Goal: Task Accomplishment & Management: Use online tool/utility

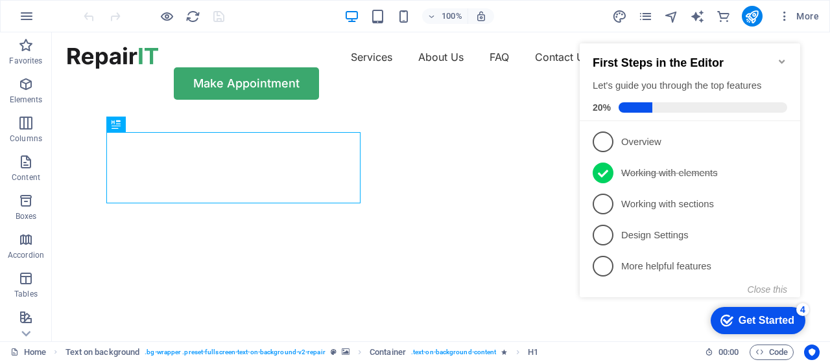
click at [784, 56] on icon "Minimize checklist" at bounding box center [781, 61] width 10 height 10
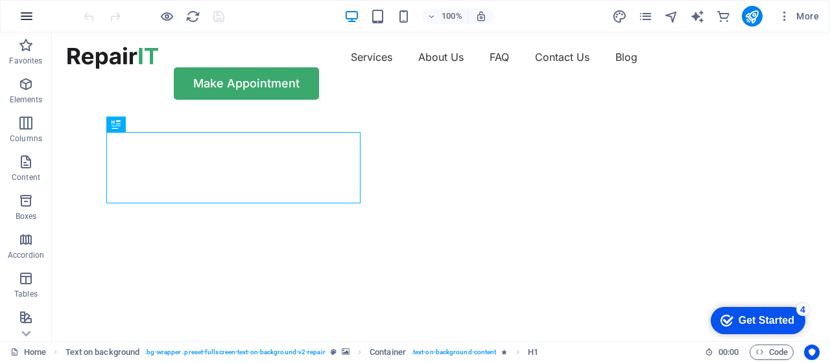
click at [20, 13] on icon "button" at bounding box center [27, 16] width 16 height 16
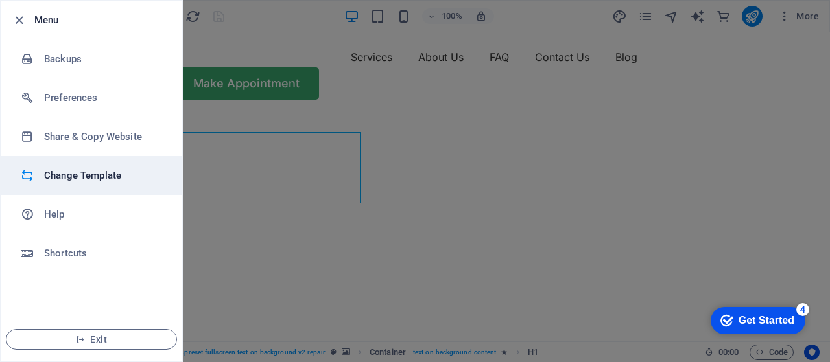
click at [84, 169] on h6 "Change Template" at bounding box center [104, 176] width 120 height 16
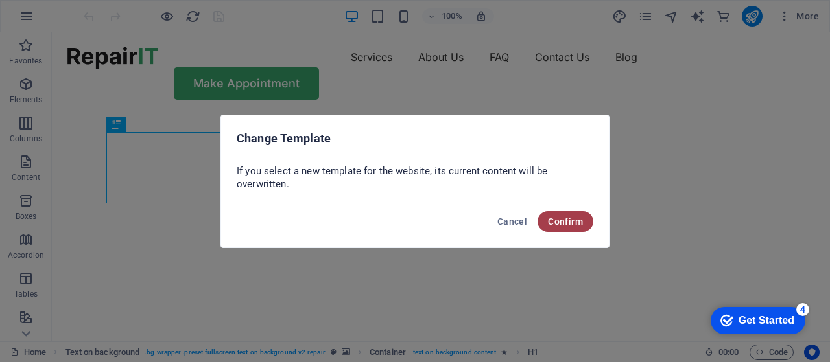
click at [565, 216] on span "Confirm" at bounding box center [565, 221] width 35 height 10
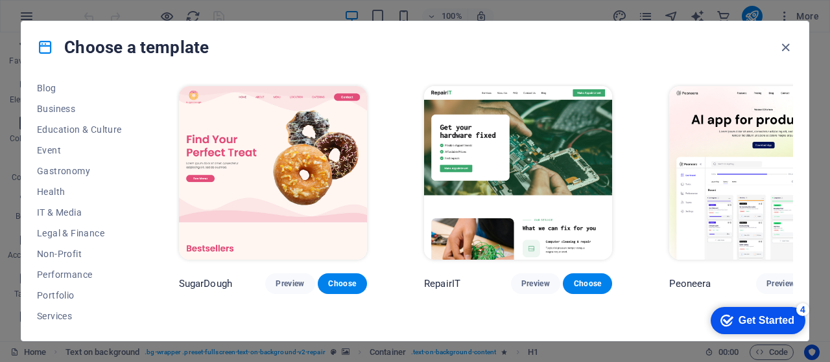
scroll to position [191, 0]
click at [69, 211] on span "IT & Media" at bounding box center [79, 214] width 85 height 10
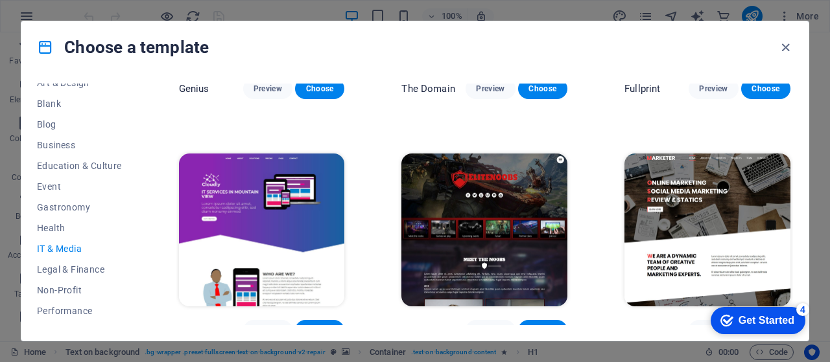
scroll to position [672, 0]
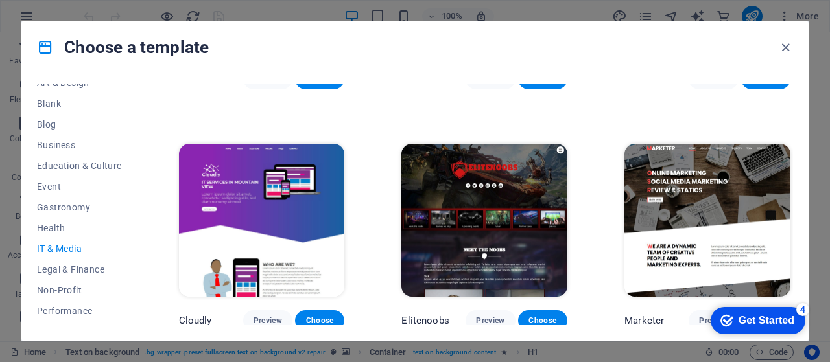
drag, startPoint x: 792, startPoint y: 283, endPoint x: 92, endPoint y: 10, distance: 751.3
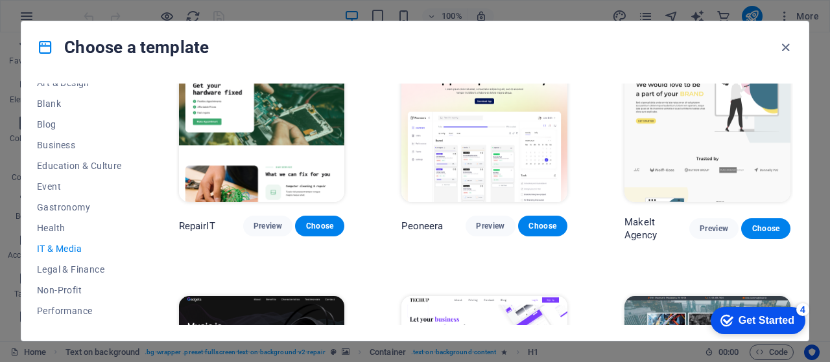
scroll to position [32, 0]
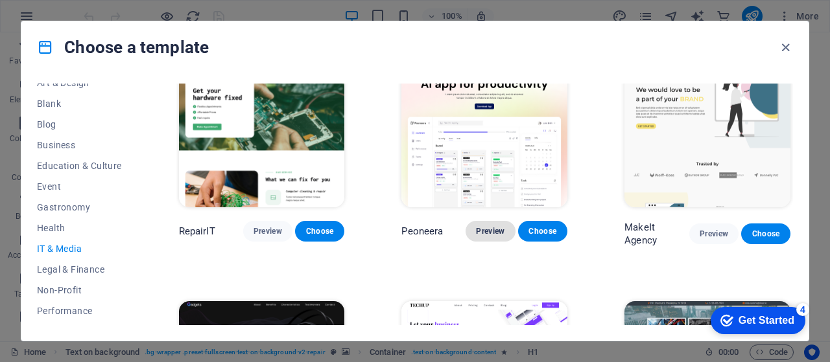
click at [481, 229] on span "Preview" at bounding box center [490, 231] width 29 height 10
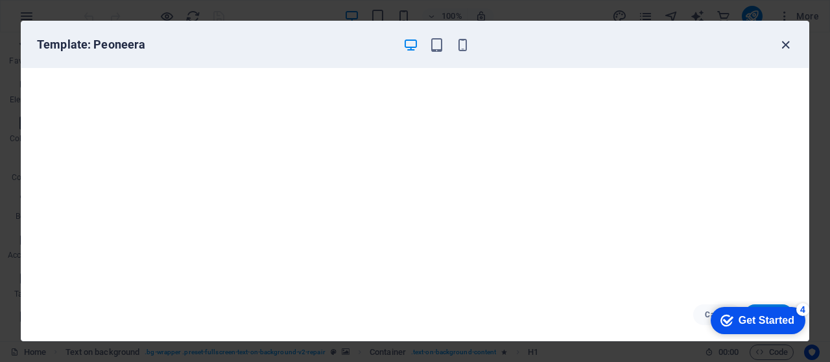
click at [788, 45] on icon "button" at bounding box center [785, 45] width 15 height 15
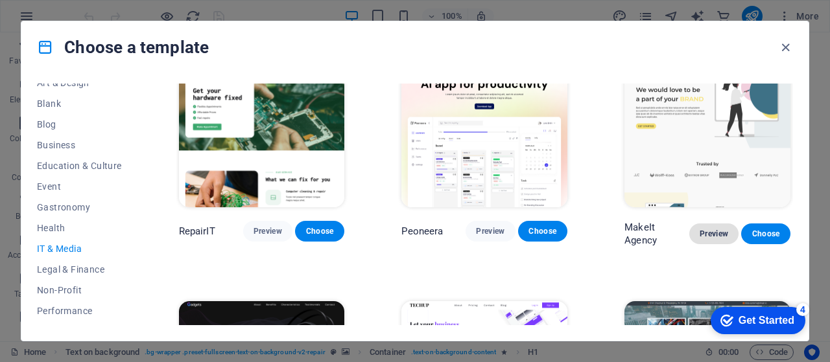
click at [708, 229] on span "Preview" at bounding box center [713, 234] width 29 height 10
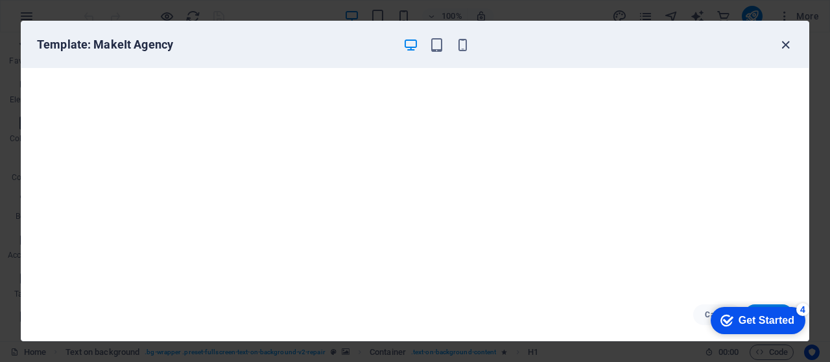
click at [786, 43] on icon "button" at bounding box center [785, 45] width 15 height 15
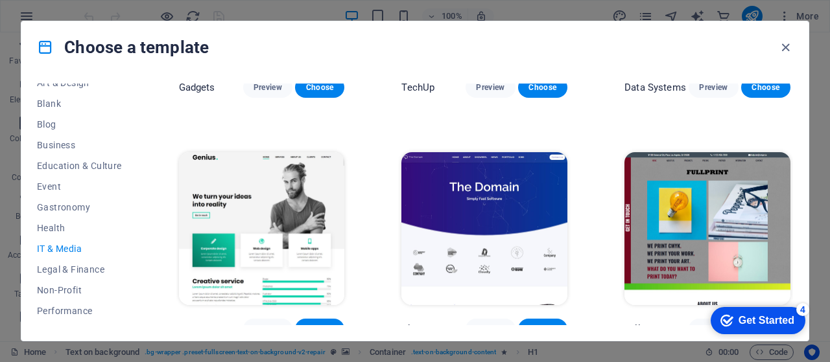
scroll to position [425, 0]
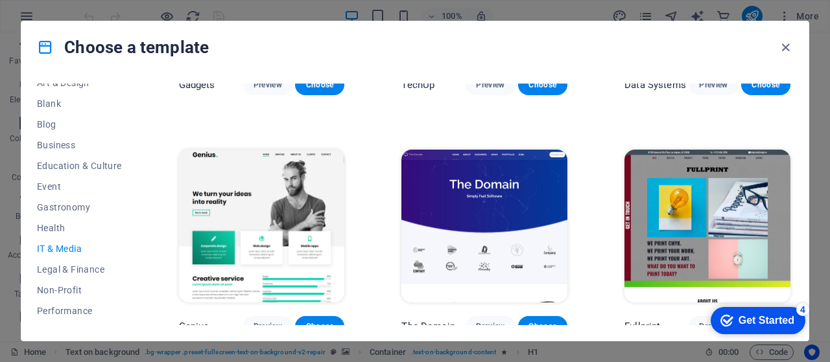
click at [268, 250] on img at bounding box center [262, 226] width 166 height 153
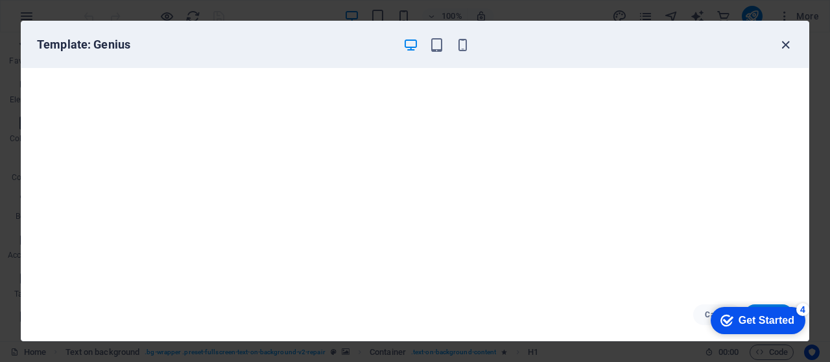
click at [780, 44] on icon "button" at bounding box center [785, 45] width 15 height 15
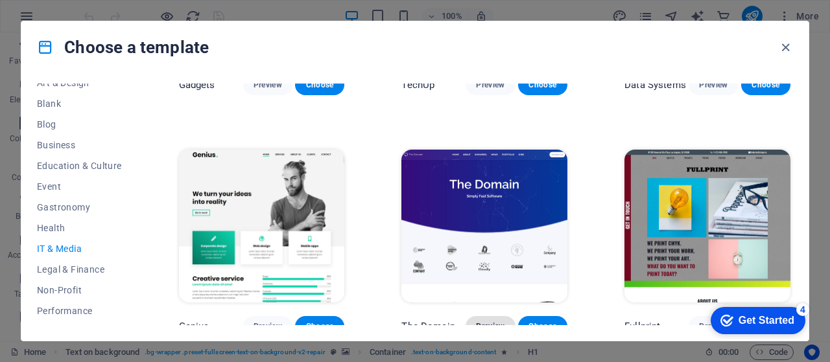
click at [480, 321] on span "Preview" at bounding box center [490, 326] width 29 height 10
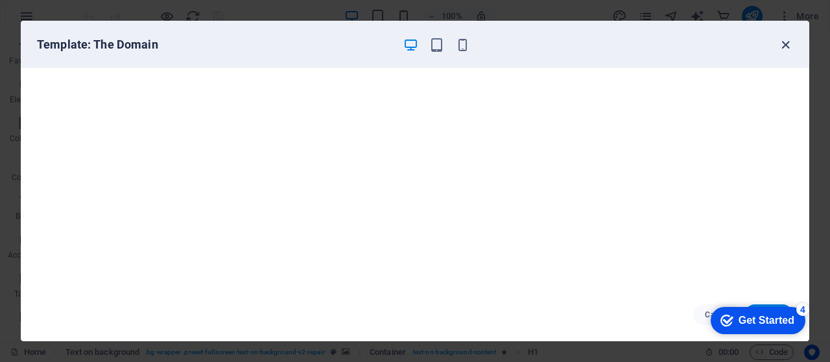
click at [787, 43] on icon "button" at bounding box center [785, 45] width 15 height 15
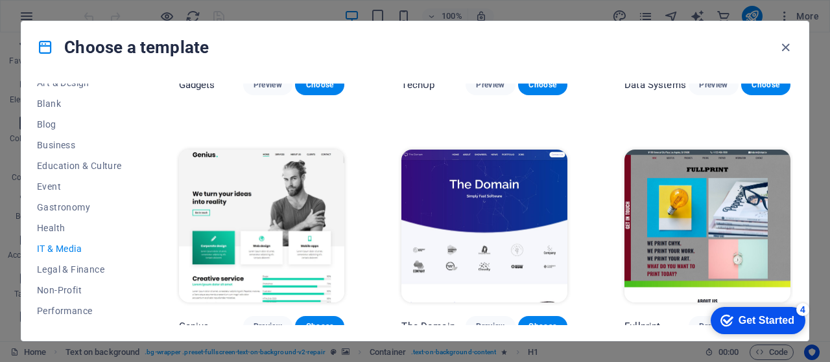
scroll to position [432, 0]
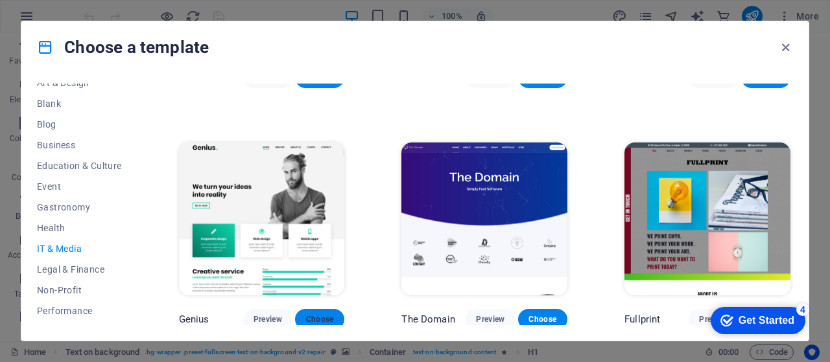
click at [325, 309] on button "Choose" at bounding box center [319, 319] width 49 height 21
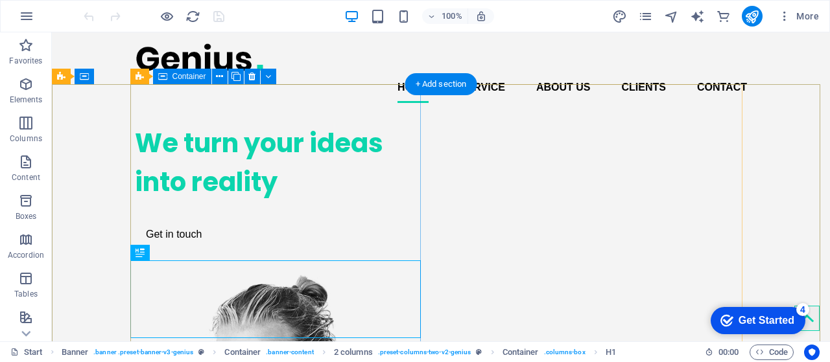
drag, startPoint x: 467, startPoint y: 370, endPoint x: 297, endPoint y: 227, distance: 221.7
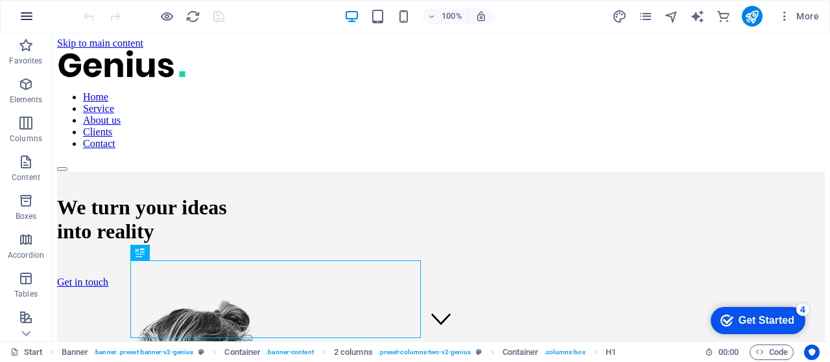
click at [25, 16] on icon "button" at bounding box center [27, 16] width 16 height 16
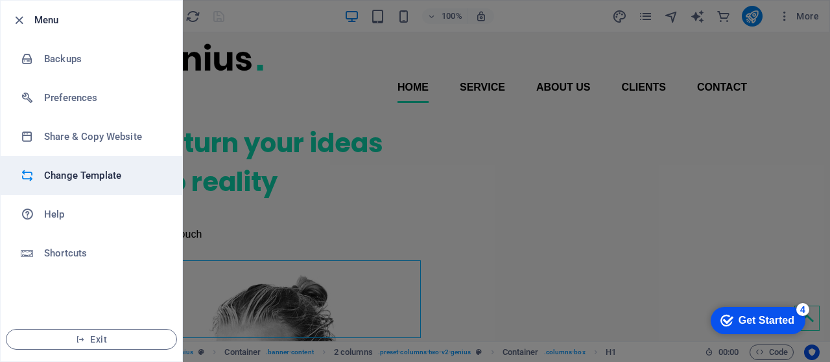
click at [69, 165] on li "Change Template" at bounding box center [91, 175] width 181 height 39
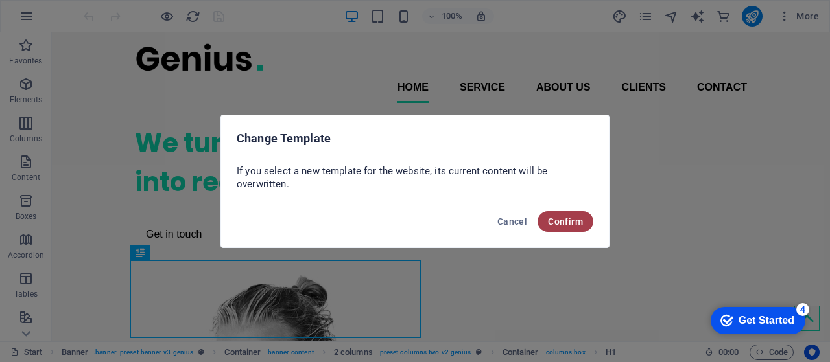
click at [561, 218] on span "Confirm" at bounding box center [565, 221] width 35 height 10
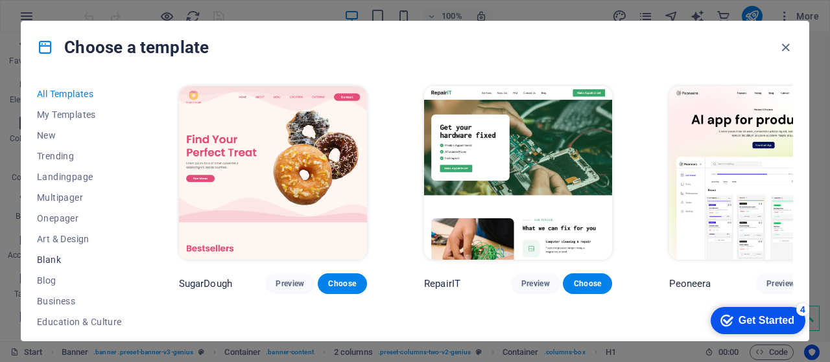
click at [51, 260] on span "Blank" at bounding box center [79, 260] width 85 height 10
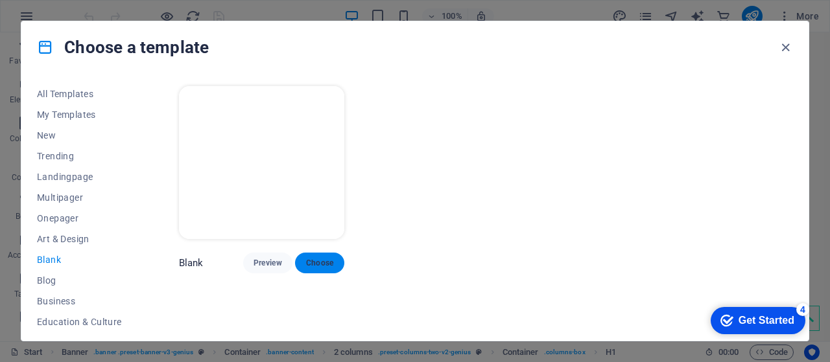
click at [318, 265] on span "Choose" at bounding box center [319, 263] width 29 height 10
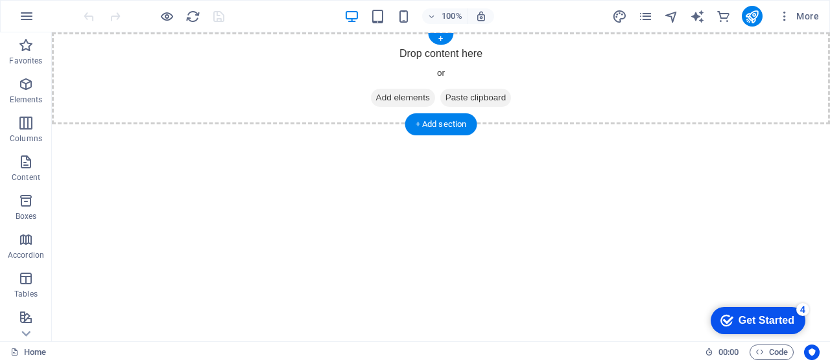
click at [380, 99] on span "Add elements" at bounding box center [403, 98] width 64 height 18
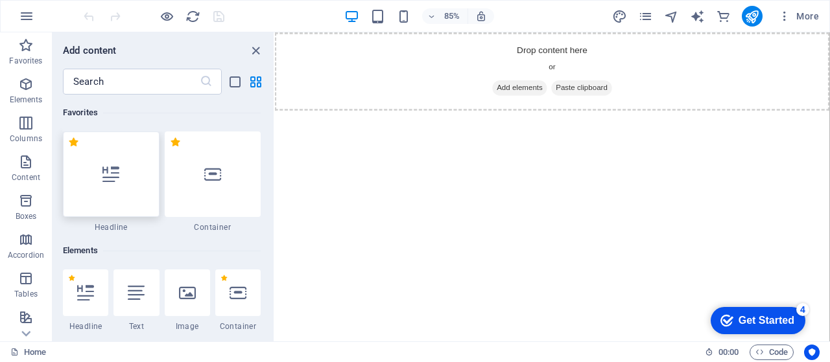
click at [131, 172] on div at bounding box center [111, 175] width 97 height 86
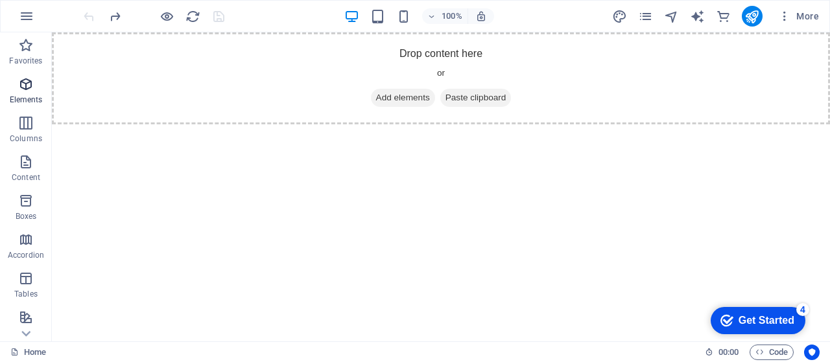
click at [26, 92] on span "Elements" at bounding box center [26, 91] width 52 height 31
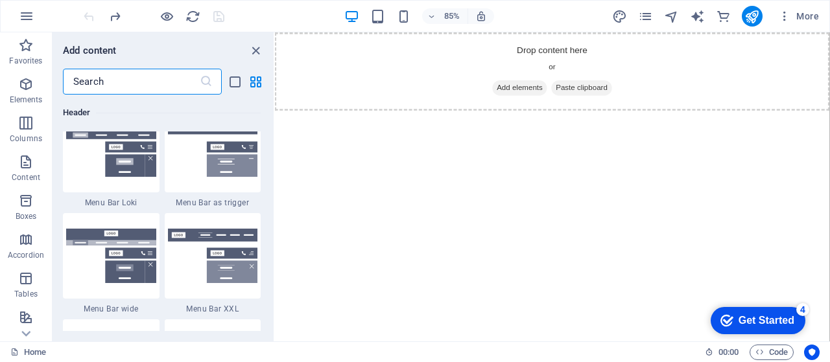
scroll to position [8078, 0]
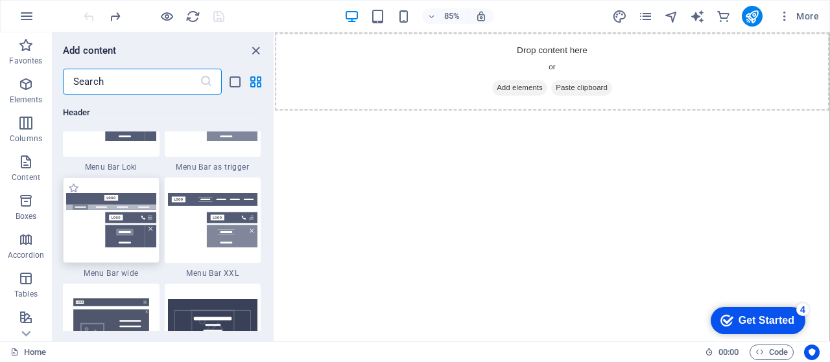
click at [120, 217] on img at bounding box center [111, 220] width 90 height 54
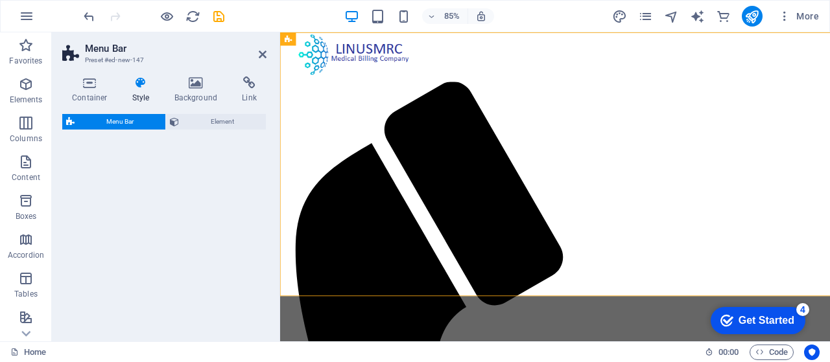
select select "rem"
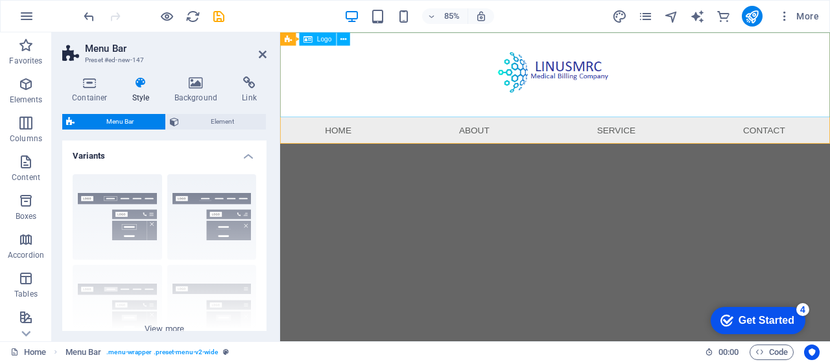
click at [606, 67] on div at bounding box center [603, 82] width 647 height 100
click at [567, 84] on div at bounding box center [603, 82] width 647 height 100
select select "px"
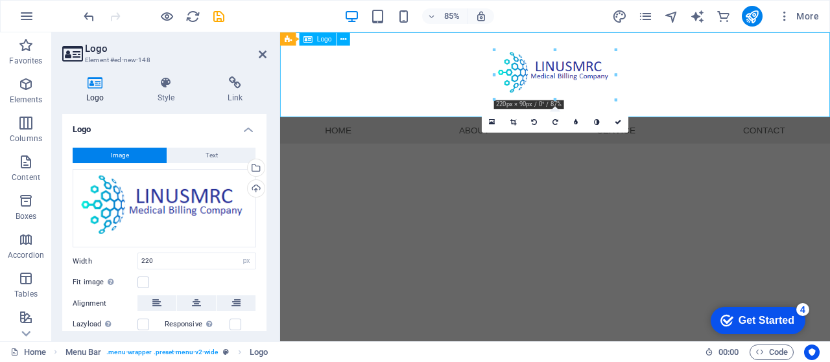
click at [567, 84] on div at bounding box center [603, 82] width 647 height 100
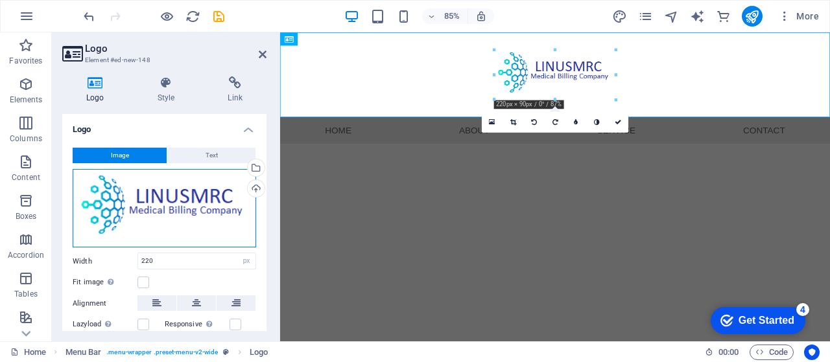
click at [171, 213] on div "Drag files here, click to choose files or select files from Files or our free s…" at bounding box center [164, 208] width 183 height 79
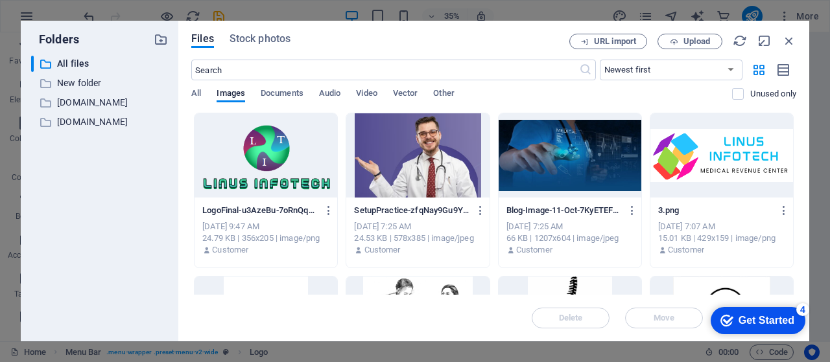
click at [247, 159] on div at bounding box center [265, 155] width 143 height 84
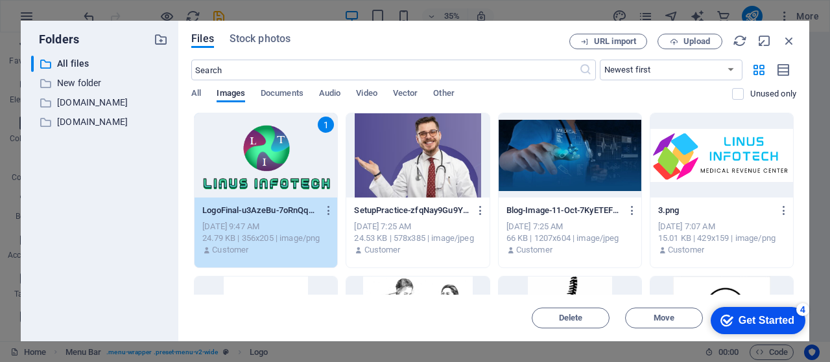
click at [268, 152] on div "1" at bounding box center [265, 155] width 143 height 84
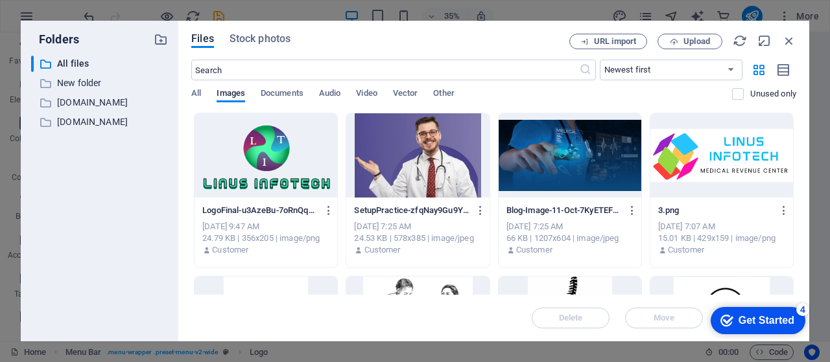
click at [268, 152] on div at bounding box center [265, 155] width 143 height 84
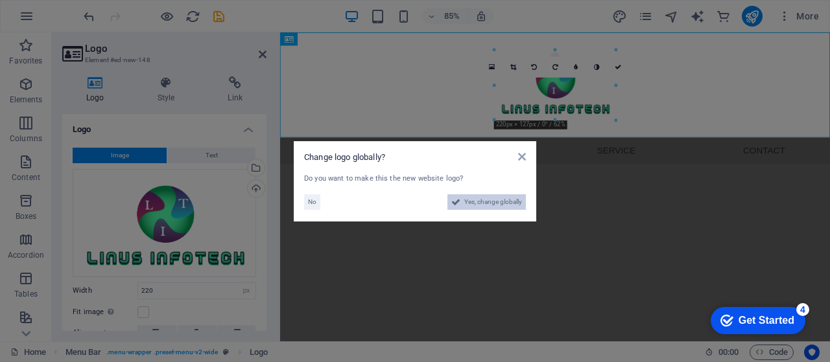
click at [484, 199] on span "Yes, change globally" at bounding box center [493, 202] width 58 height 16
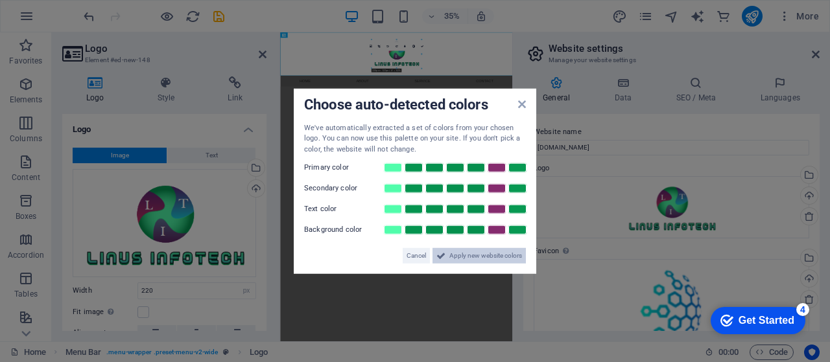
click at [469, 255] on span "Apply new website colors" at bounding box center [485, 256] width 73 height 16
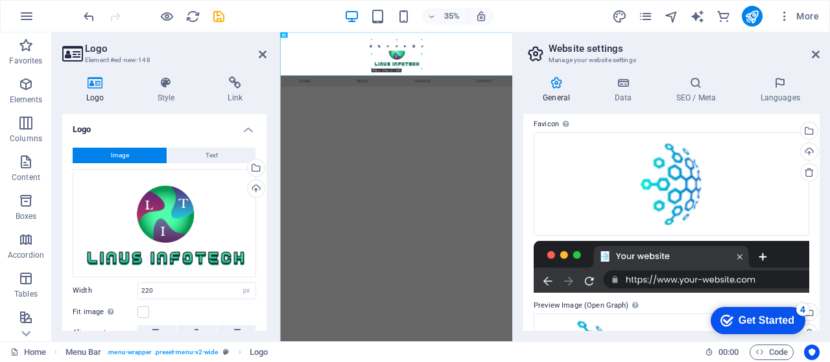
scroll to position [100, 0]
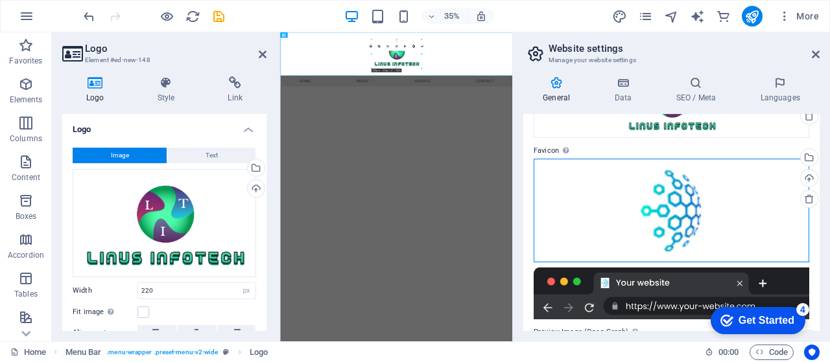
click at [692, 206] on div "Drag files here, click to choose files or select files from Files or our free s…" at bounding box center [670, 211] width 275 height 104
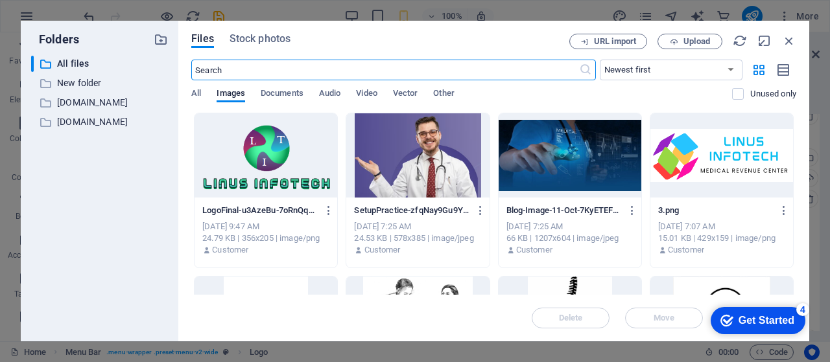
click at [264, 146] on div at bounding box center [265, 155] width 143 height 84
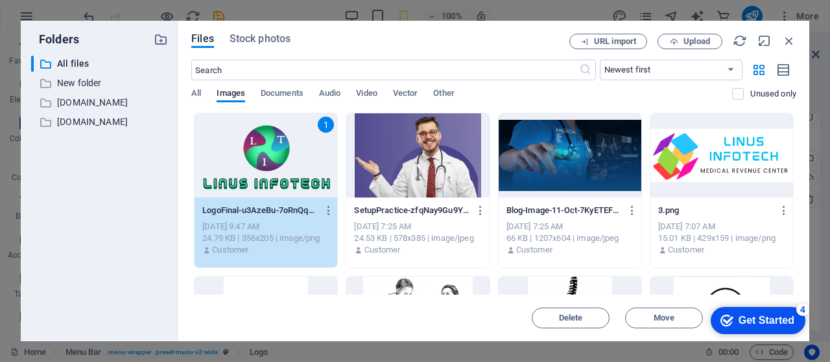
click at [773, 328] on div "checkmark Get Started 4" at bounding box center [757, 320] width 95 height 27
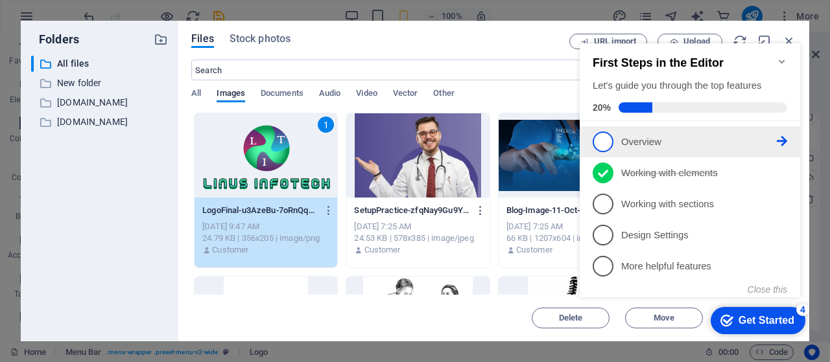
click at [644, 142] on p "Overview - incomplete" at bounding box center [699, 142] width 156 height 14
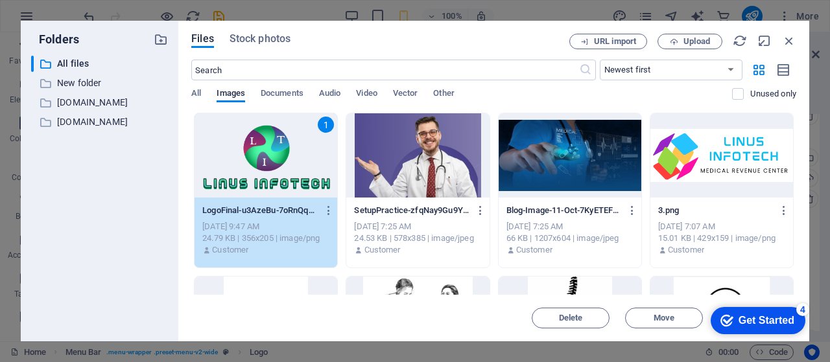
scroll to position [0, 0]
click at [269, 162] on div "1" at bounding box center [265, 155] width 143 height 84
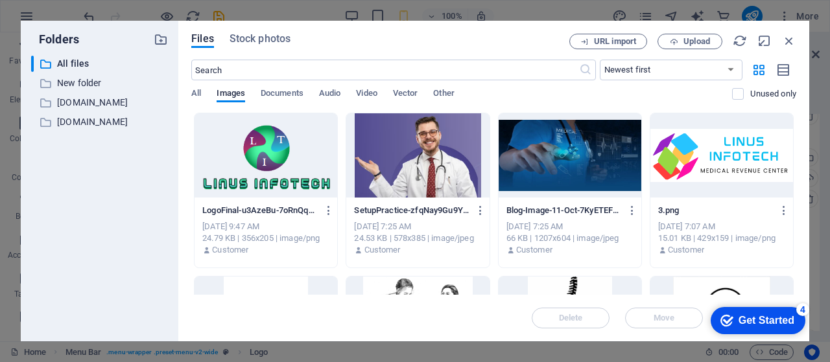
click at [269, 162] on div at bounding box center [265, 155] width 143 height 84
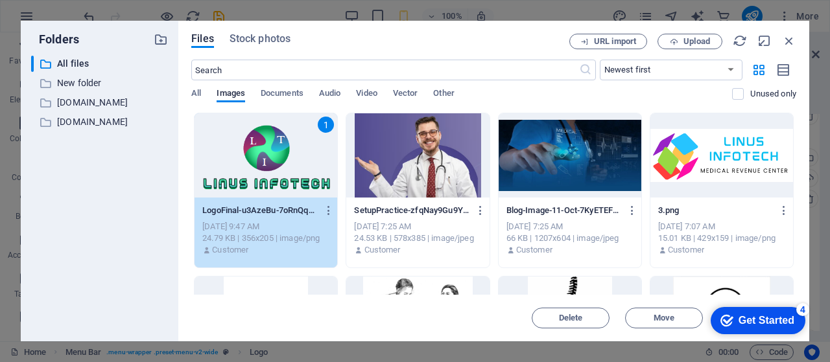
click at [269, 162] on div "1" at bounding box center [265, 155] width 143 height 84
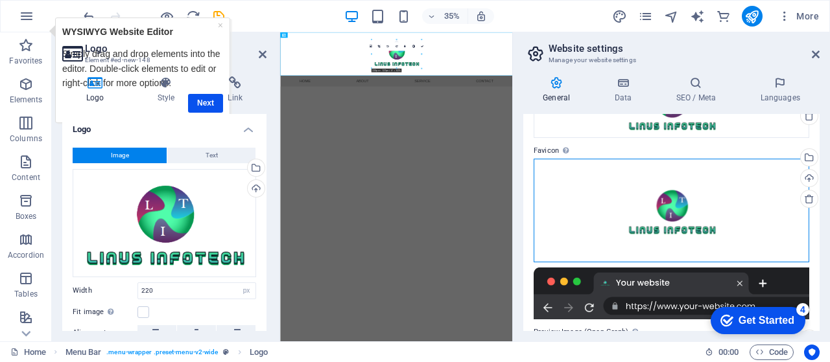
click at [740, 184] on div "Drag files here, click to choose files or select files from Files or our free s…" at bounding box center [670, 211] width 275 height 104
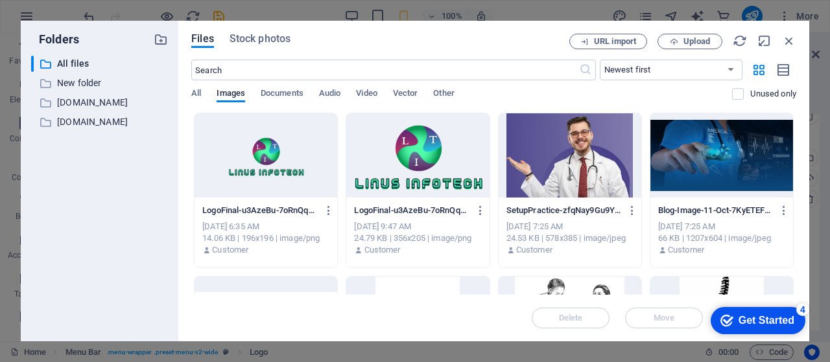
click at [267, 154] on div at bounding box center [265, 155] width 143 height 84
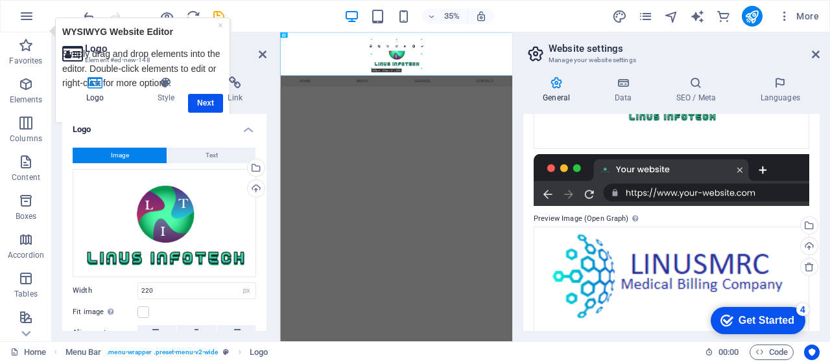
scroll to position [216, 0]
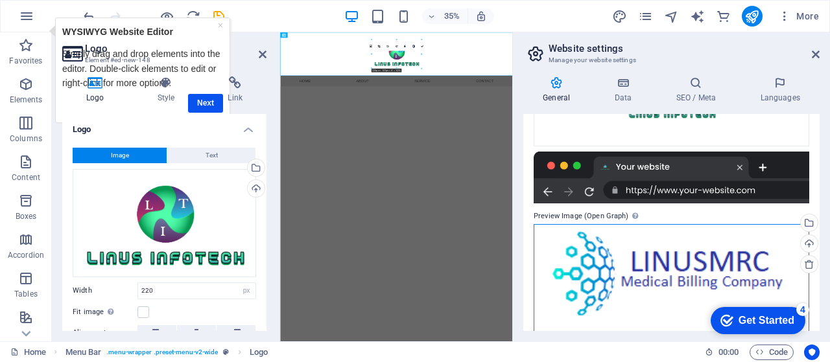
click at [663, 250] on div "Drag files here, click to choose files or select files from Files or our free s…" at bounding box center [670, 279] width 275 height 110
click at [663, 250] on body "[DOMAIN_NAME] Home Favorites Elements Columns Content Boxes Accordion Tables Fe…" at bounding box center [415, 181] width 830 height 362
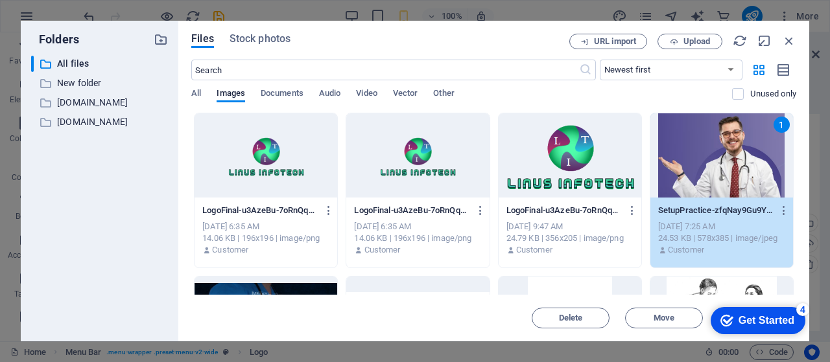
click at [323, 173] on div at bounding box center [265, 155] width 143 height 84
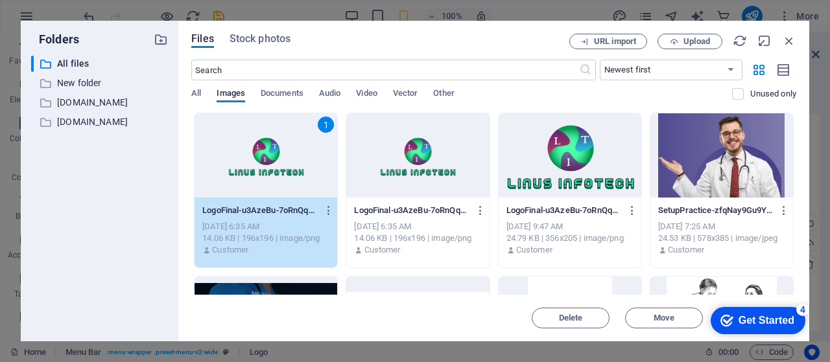
click at [323, 173] on div "1" at bounding box center [265, 155] width 143 height 84
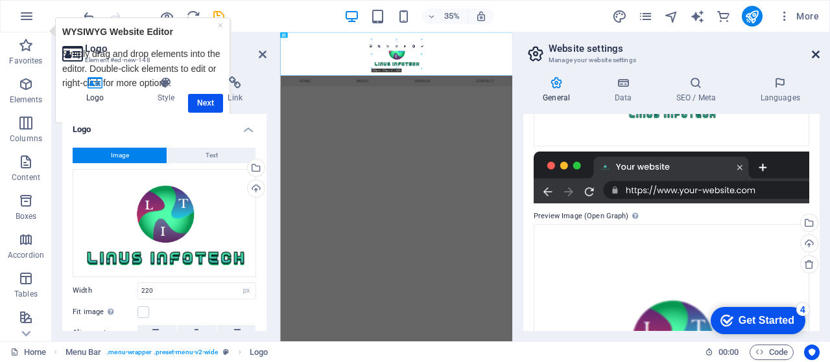
click at [812, 51] on icon at bounding box center [815, 54] width 8 height 10
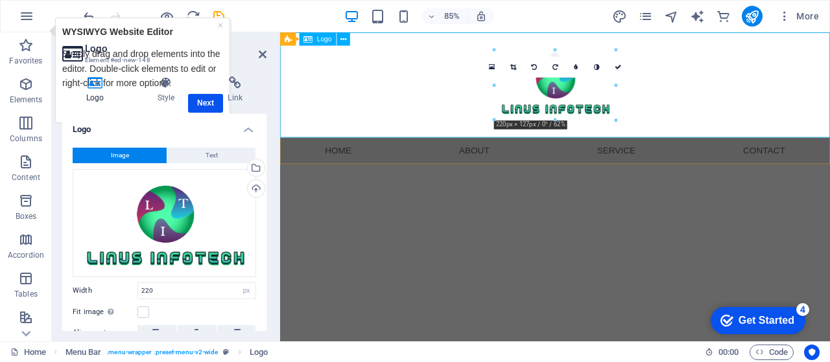
click at [791, 69] on div at bounding box center [603, 94] width 647 height 124
click at [728, 83] on div at bounding box center [603, 94] width 647 height 124
click at [523, 187] on html "Skip to main content Menu Home About Service Contact" at bounding box center [603, 109] width 647 height 155
click at [202, 104] on div "Logo Style Link Logo Image Text Drag files here, click to choose files or selec…" at bounding box center [164, 203] width 204 height 255
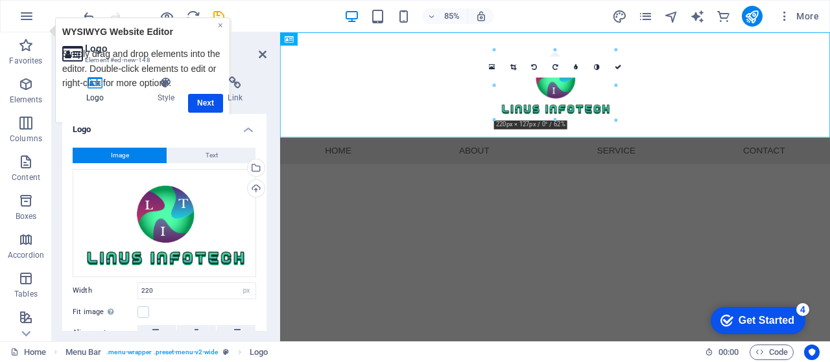
click at [218, 23] on link "×" at bounding box center [219, 25] width 5 height 10
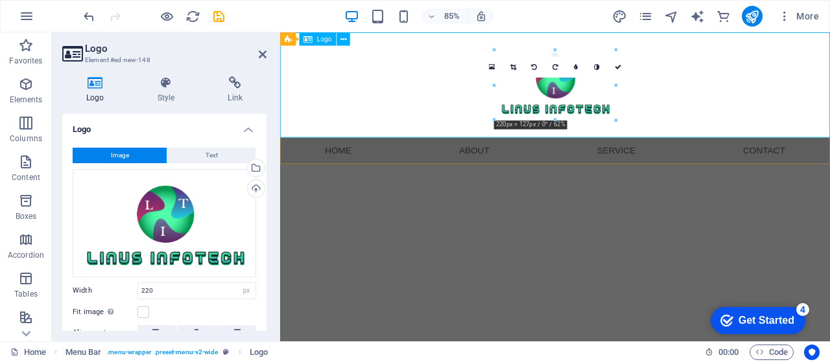
click at [404, 100] on div at bounding box center [603, 94] width 647 height 124
click at [389, 187] on html "Skip to main content Menu Home About Service Contact" at bounding box center [603, 109] width 647 height 155
drag, startPoint x: 774, startPoint y: 117, endPoint x: 471, endPoint y: 92, distance: 304.4
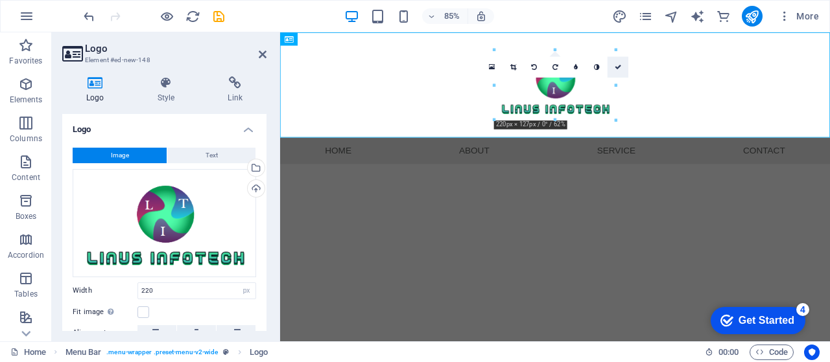
click at [616, 65] on icon at bounding box center [617, 67] width 6 height 6
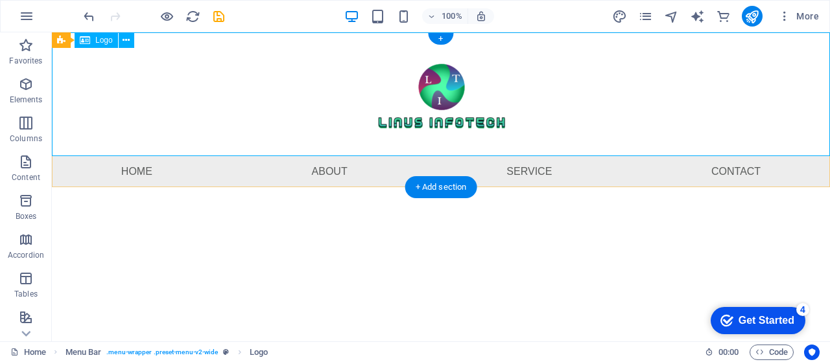
click at [443, 96] on div at bounding box center [441, 94] width 778 height 124
select select "px"
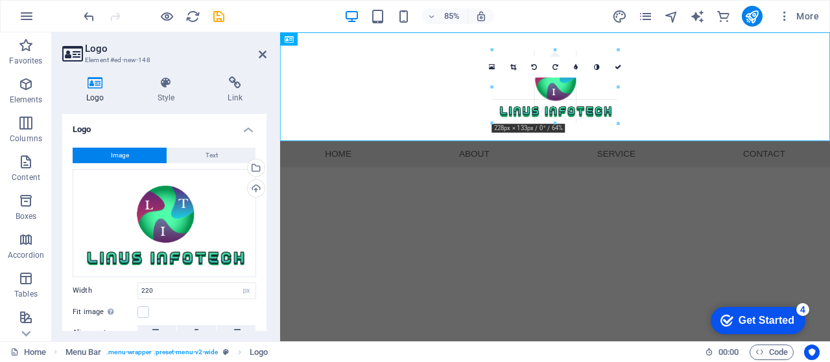
type input "228"
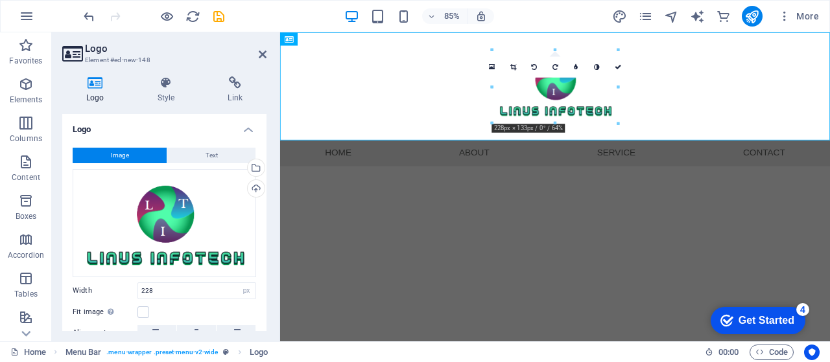
click at [465, 190] on html "Skip to main content Menu Home About Service Contact" at bounding box center [603, 110] width 647 height 157
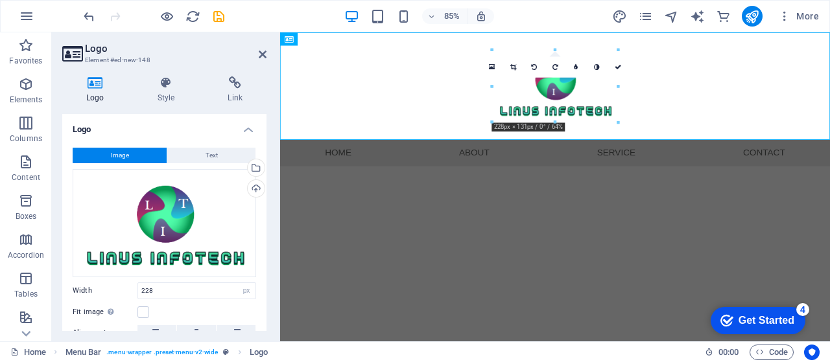
click at [465, 190] on html "Skip to main content Menu Home About Service Contact" at bounding box center [603, 110] width 647 height 157
click at [617, 65] on icon at bounding box center [617, 67] width 6 height 6
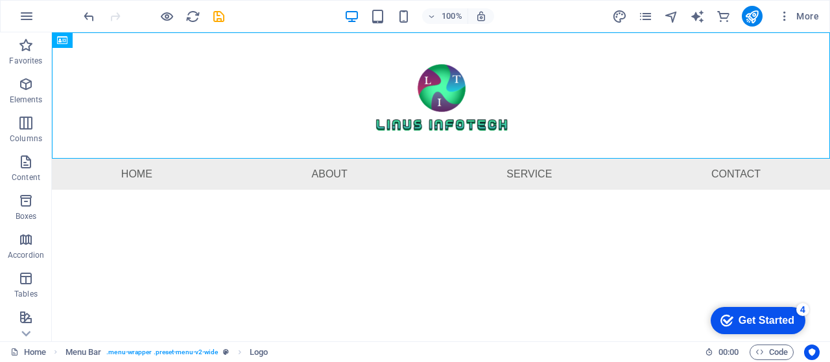
click at [332, 190] on html "Skip to main content Menu Home About Service Contact" at bounding box center [441, 110] width 778 height 157
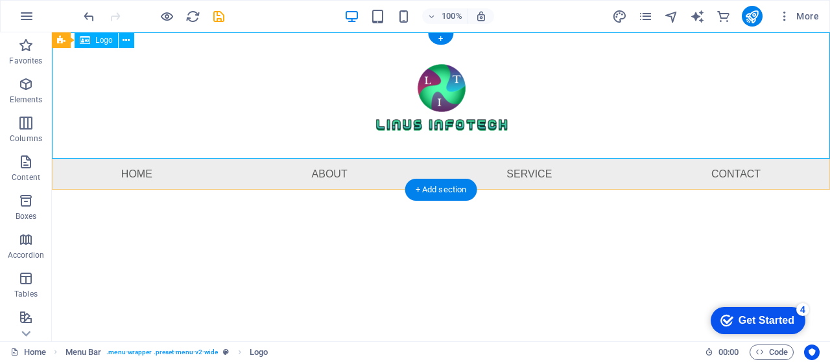
click at [344, 112] on div at bounding box center [441, 95] width 778 height 126
select select "px"
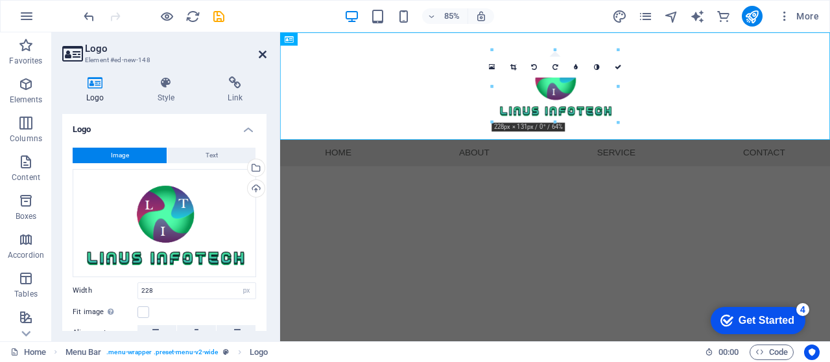
click at [261, 59] on icon at bounding box center [263, 54] width 8 height 10
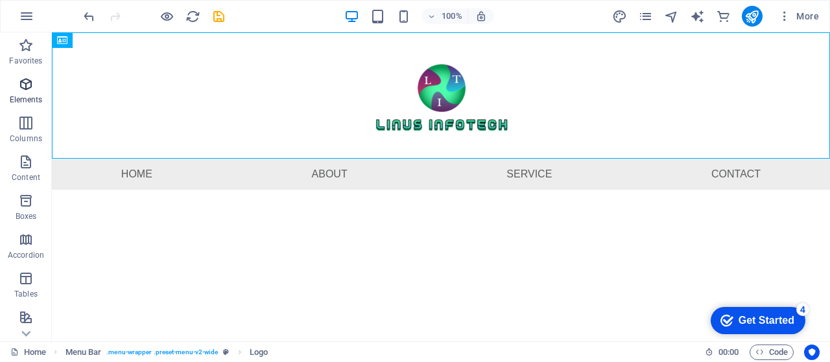
click at [25, 95] on p "Elements" at bounding box center [26, 100] width 33 height 10
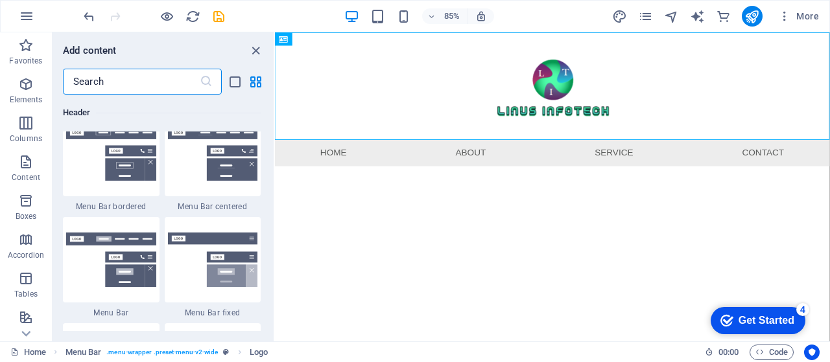
scroll to position [7789, 0]
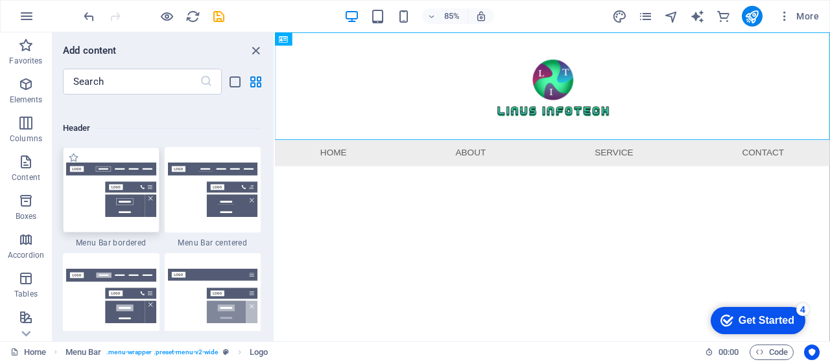
click at [127, 211] on img at bounding box center [111, 190] width 90 height 54
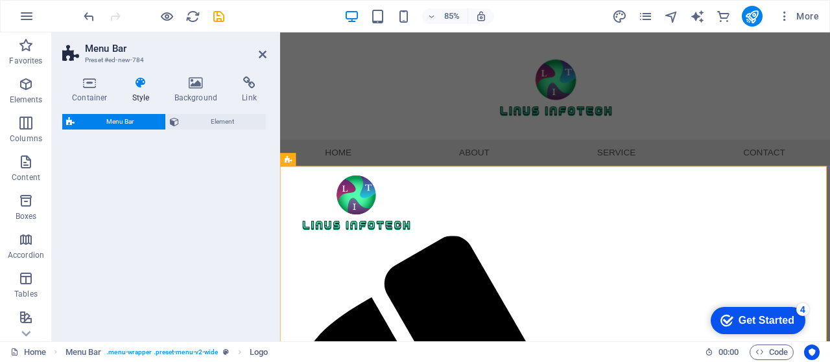
select select "rem"
select select "preset-menu-v2-border"
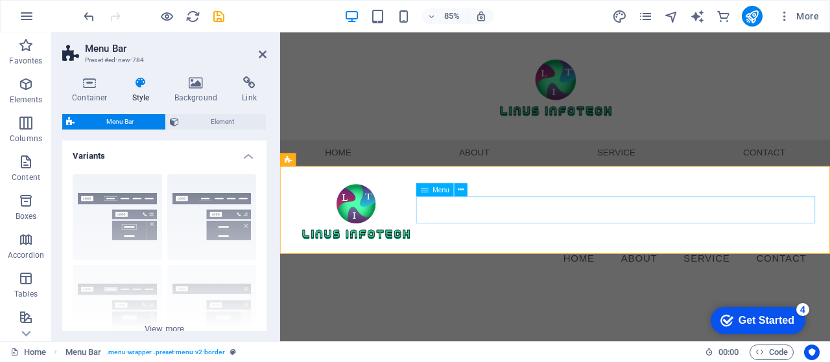
click at [723, 283] on nav "Home About Service Contact" at bounding box center [603, 299] width 612 height 32
click at [635, 323] on html "Skip to main content Menu Home About Service Contact Menu Home About Service Co…" at bounding box center [603, 178] width 647 height 292
click at [260, 52] on icon at bounding box center [263, 54] width 8 height 10
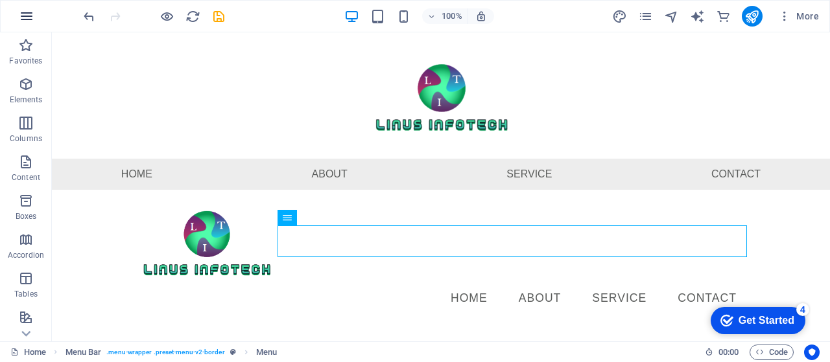
click at [23, 16] on icon "button" at bounding box center [27, 16] width 16 height 16
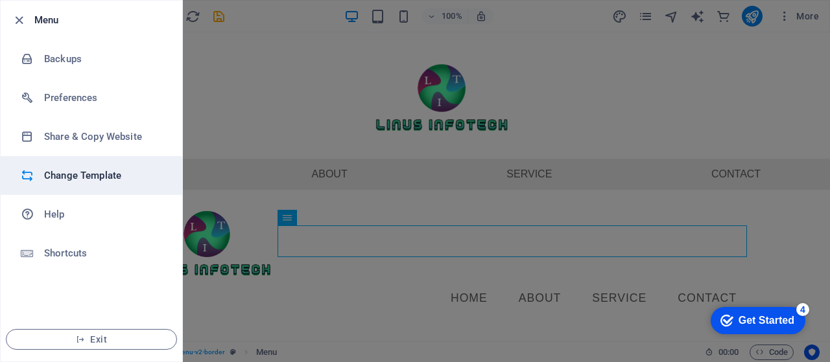
click at [73, 178] on h6 "Change Template" at bounding box center [104, 176] width 120 height 16
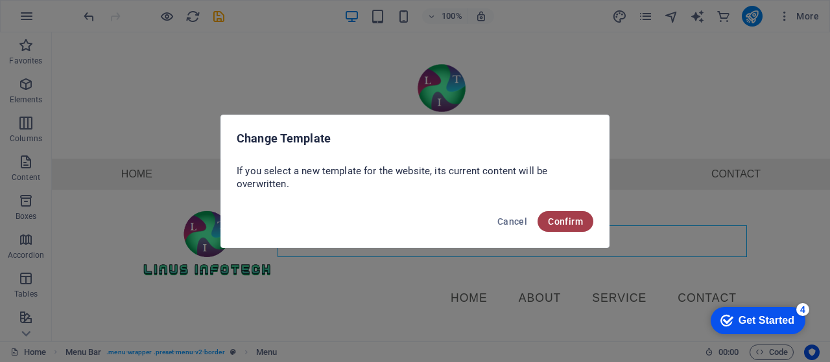
click at [565, 225] on span "Confirm" at bounding box center [565, 221] width 35 height 10
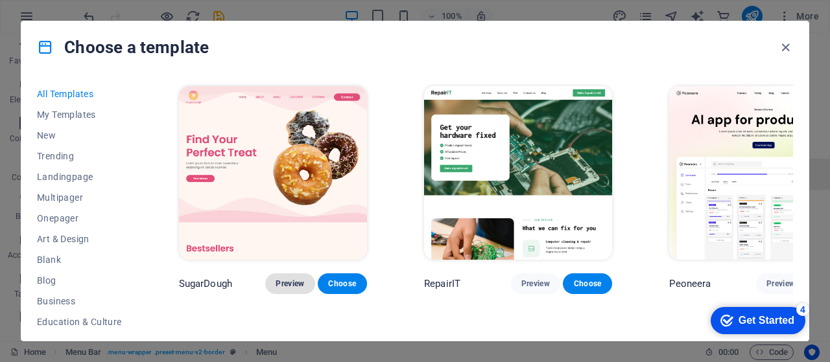
click at [275, 279] on span "Preview" at bounding box center [289, 284] width 29 height 10
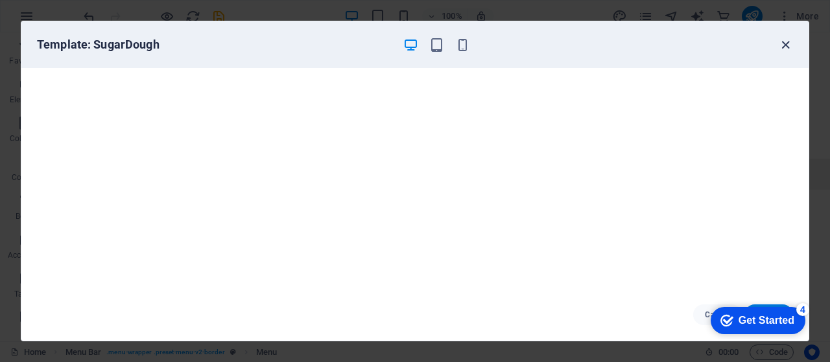
click at [786, 47] on icon "button" at bounding box center [785, 45] width 15 height 15
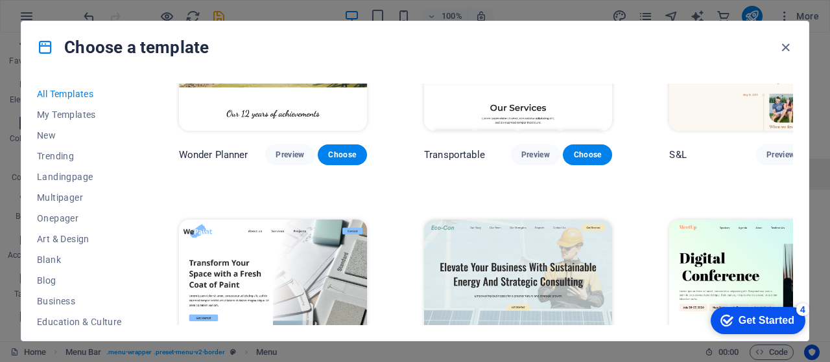
scroll to position [955, 0]
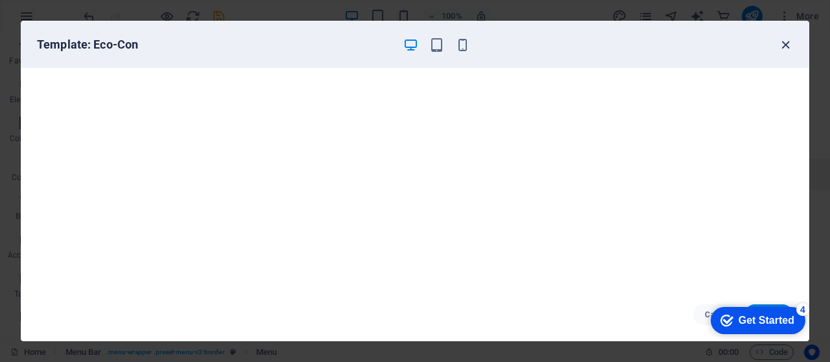
click at [781, 47] on icon "button" at bounding box center [785, 45] width 15 height 15
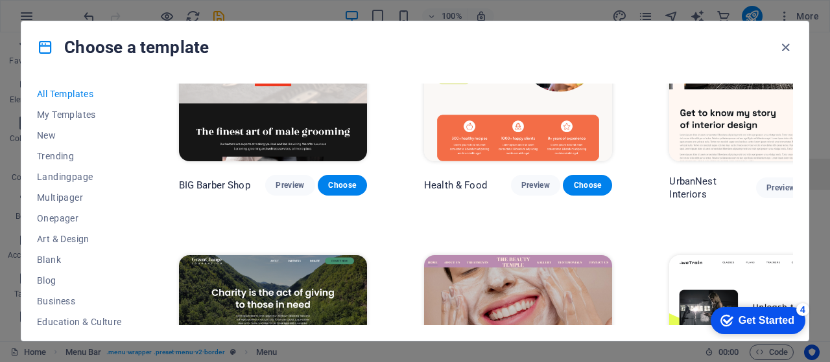
scroll to position [1712, 0]
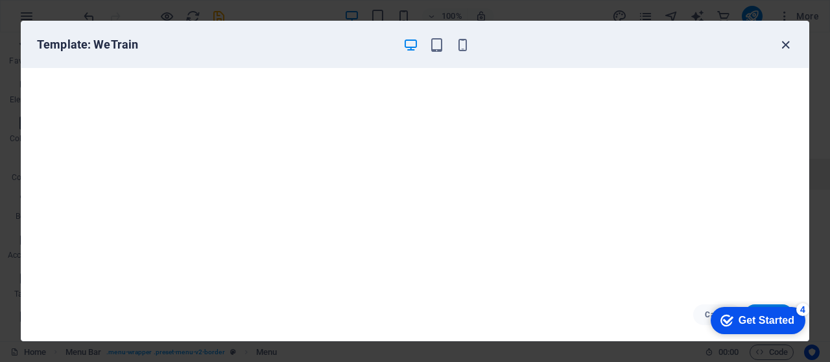
click at [787, 43] on icon "button" at bounding box center [785, 45] width 15 height 15
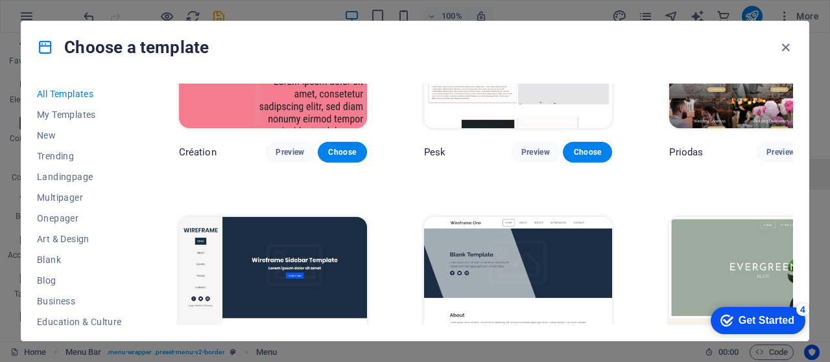
scroll to position [4896, 0]
